Goal: Task Accomplishment & Management: Complete application form

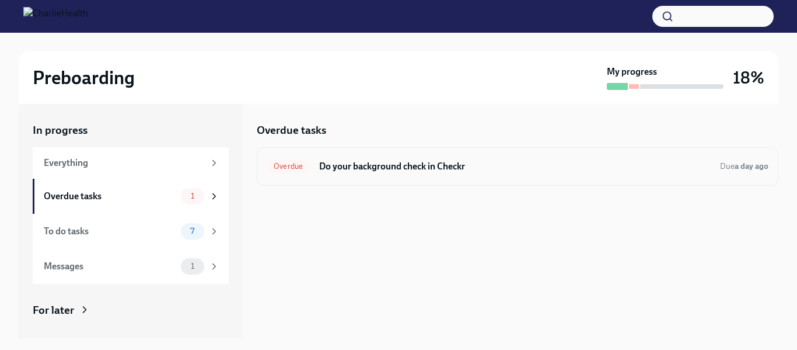
click at [363, 165] on h6 "Do your background check in Checkr" at bounding box center [515, 166] width 392 height 13
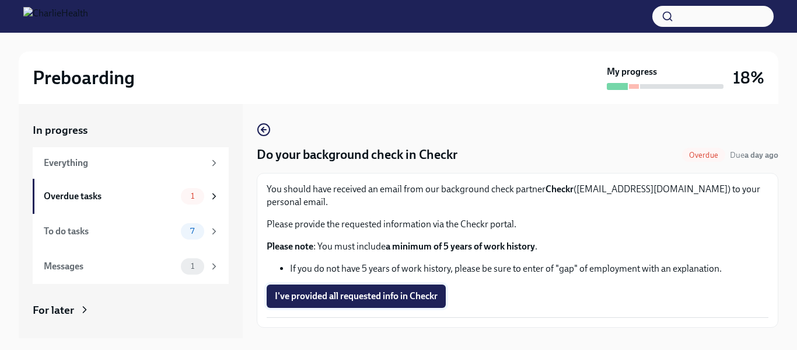
click at [361, 290] on span "I've provided all requested info in Checkr" at bounding box center [356, 296] width 163 height 12
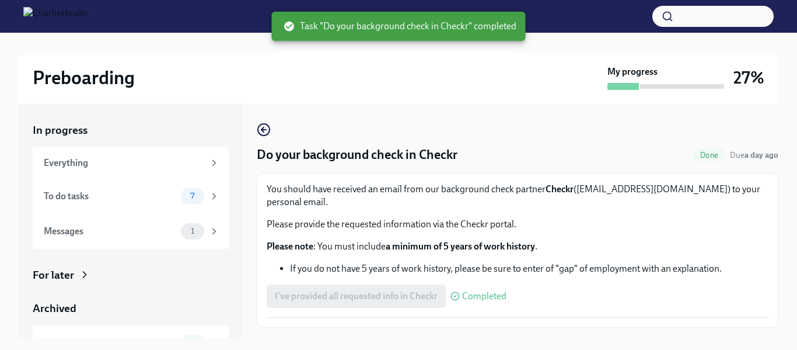
scroll to position [21, 0]
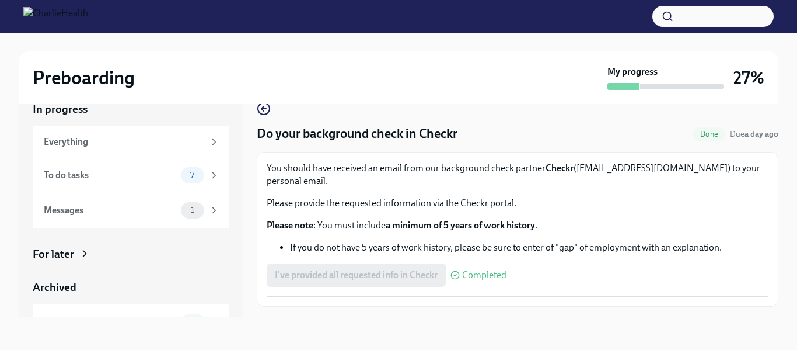
click at [368, 326] on span "Next task : Complete your drug screening" at bounding box center [346, 332] width 163 height 12
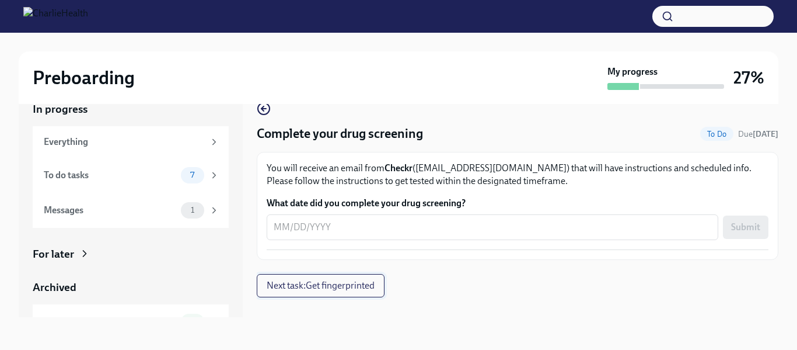
click at [342, 288] on span "Next task : Get fingerprinted" at bounding box center [321, 286] width 108 height 12
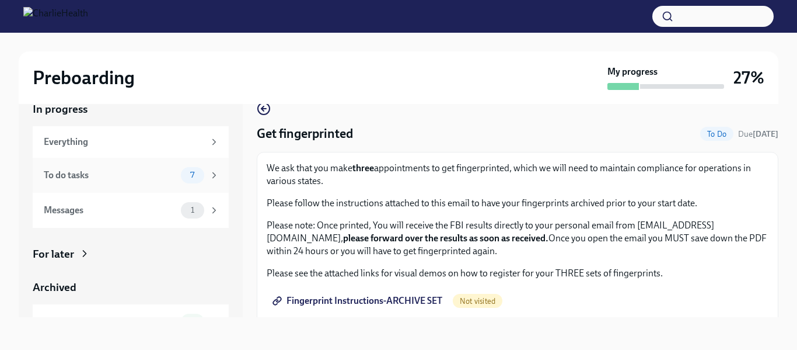
click at [192, 180] on div "7" at bounding box center [192, 175] width 23 height 16
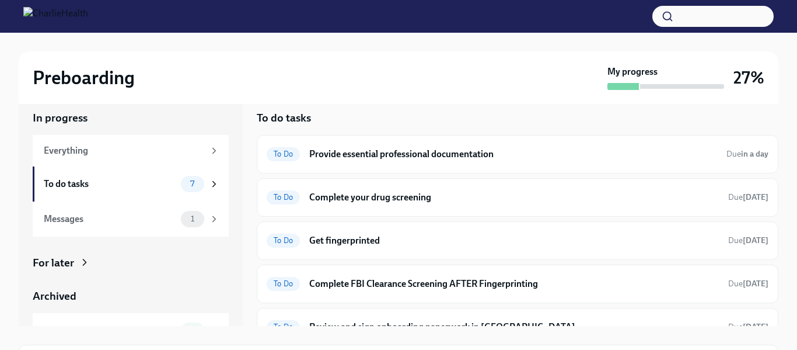
scroll to position [11, 0]
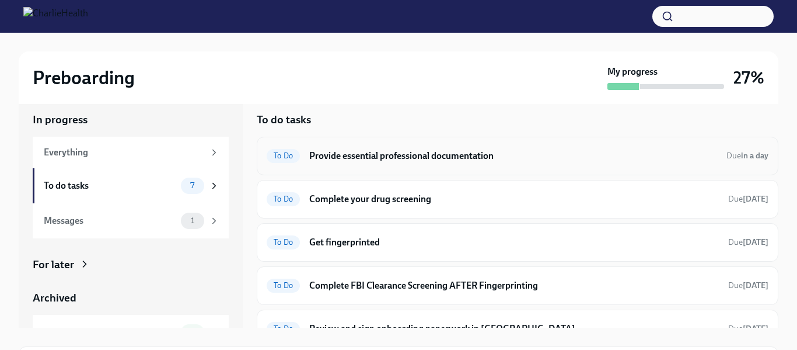
click at [386, 156] on h6 "Provide essential professional documentation" at bounding box center [513, 155] width 408 height 13
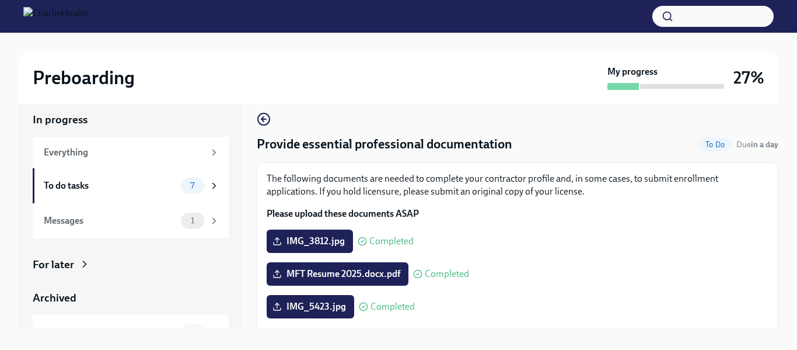
scroll to position [21, 0]
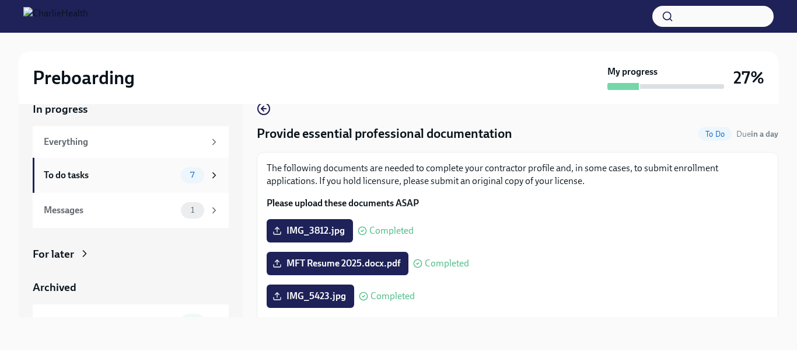
click at [198, 172] on span "7" at bounding box center [192, 174] width 18 height 9
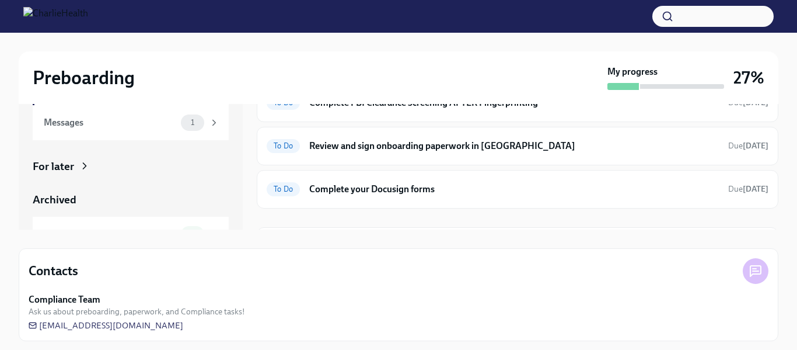
scroll to position [84, 0]
click at [340, 149] on h6 "Review and sign onboarding paperwork in [GEOGRAPHIC_DATA]" at bounding box center [514, 146] width 410 height 13
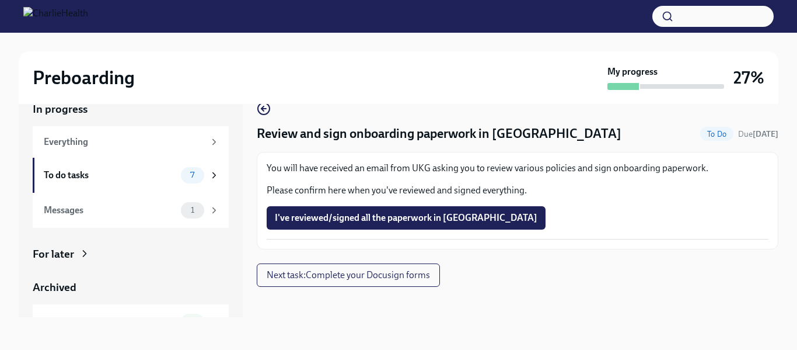
scroll to position [21, 0]
click at [374, 274] on span "Next task : Complete your Docusign forms" at bounding box center [348, 275] width 163 height 12
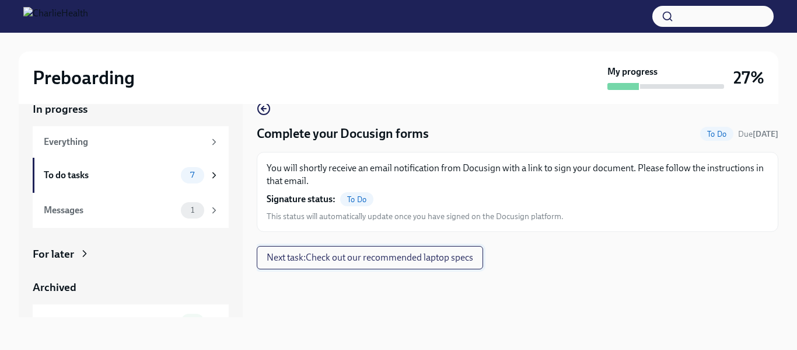
click at [346, 253] on span "Next task : Check out our recommended laptop specs" at bounding box center [370, 258] width 207 height 12
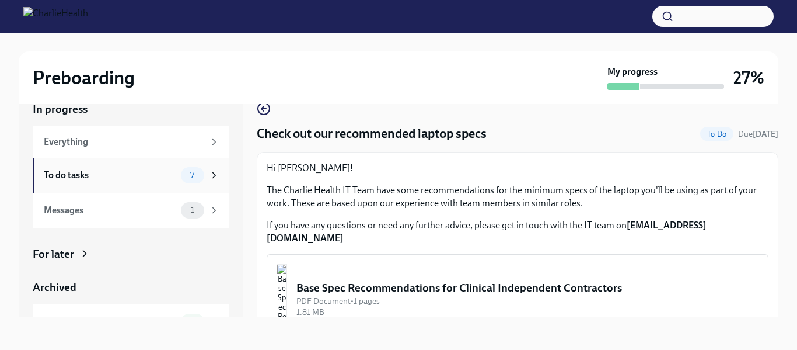
click at [76, 178] on div "To do tasks" at bounding box center [110, 175] width 133 height 13
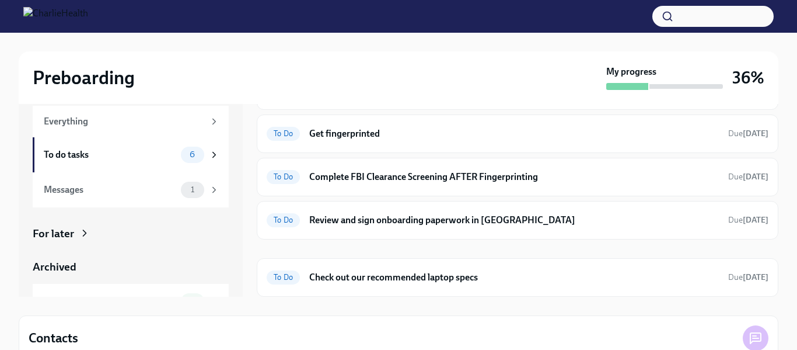
scroll to position [78, 0]
click at [73, 155] on div "To do tasks" at bounding box center [110, 154] width 133 height 13
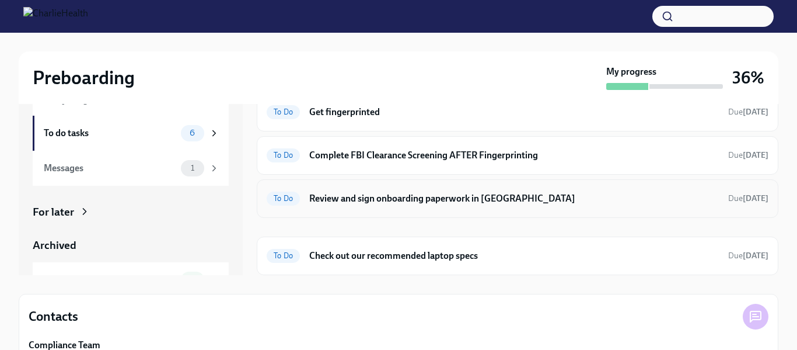
click at [340, 197] on h6 "Review and sign onboarding paperwork in [GEOGRAPHIC_DATA]" at bounding box center [514, 198] width 410 height 13
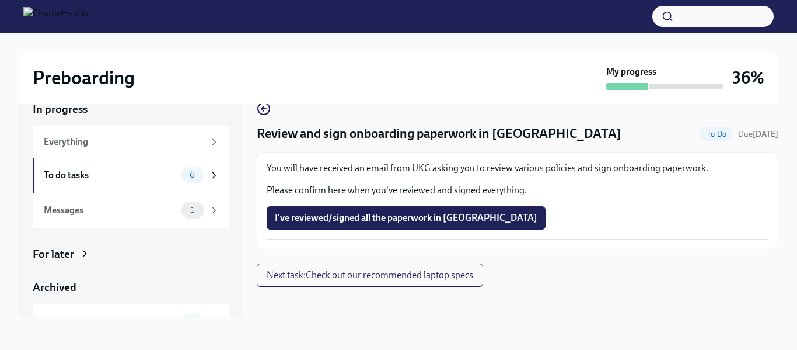
scroll to position [21, 0]
click at [369, 218] on span "I've reviewed/signed all the paperwork in [GEOGRAPHIC_DATA]" at bounding box center [406, 218] width 263 height 12
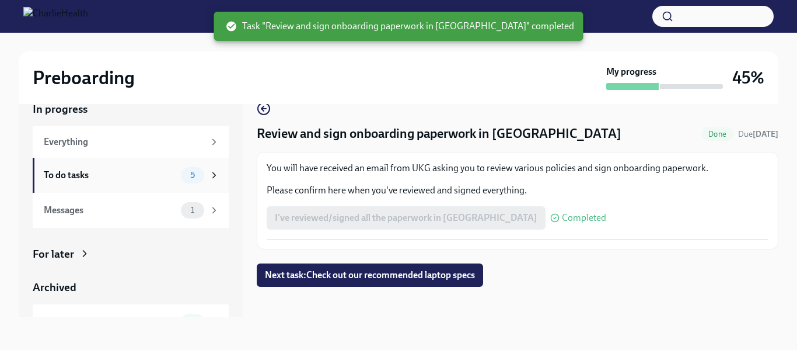
click at [82, 172] on div "To do tasks" at bounding box center [110, 175] width 133 height 13
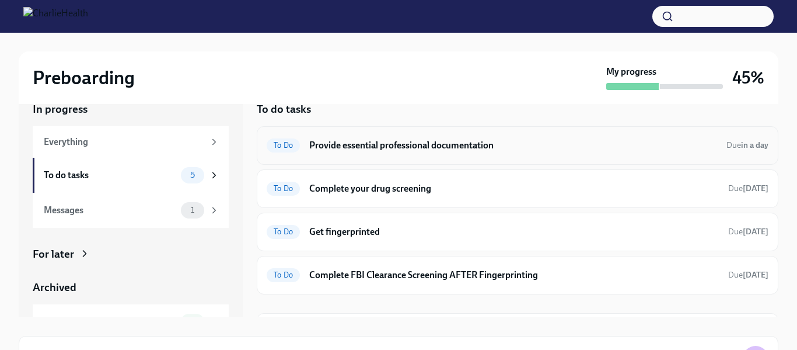
click at [400, 145] on h6 "Provide essential professional documentation" at bounding box center [513, 145] width 408 height 13
